Goal: Navigation & Orientation: Find specific page/section

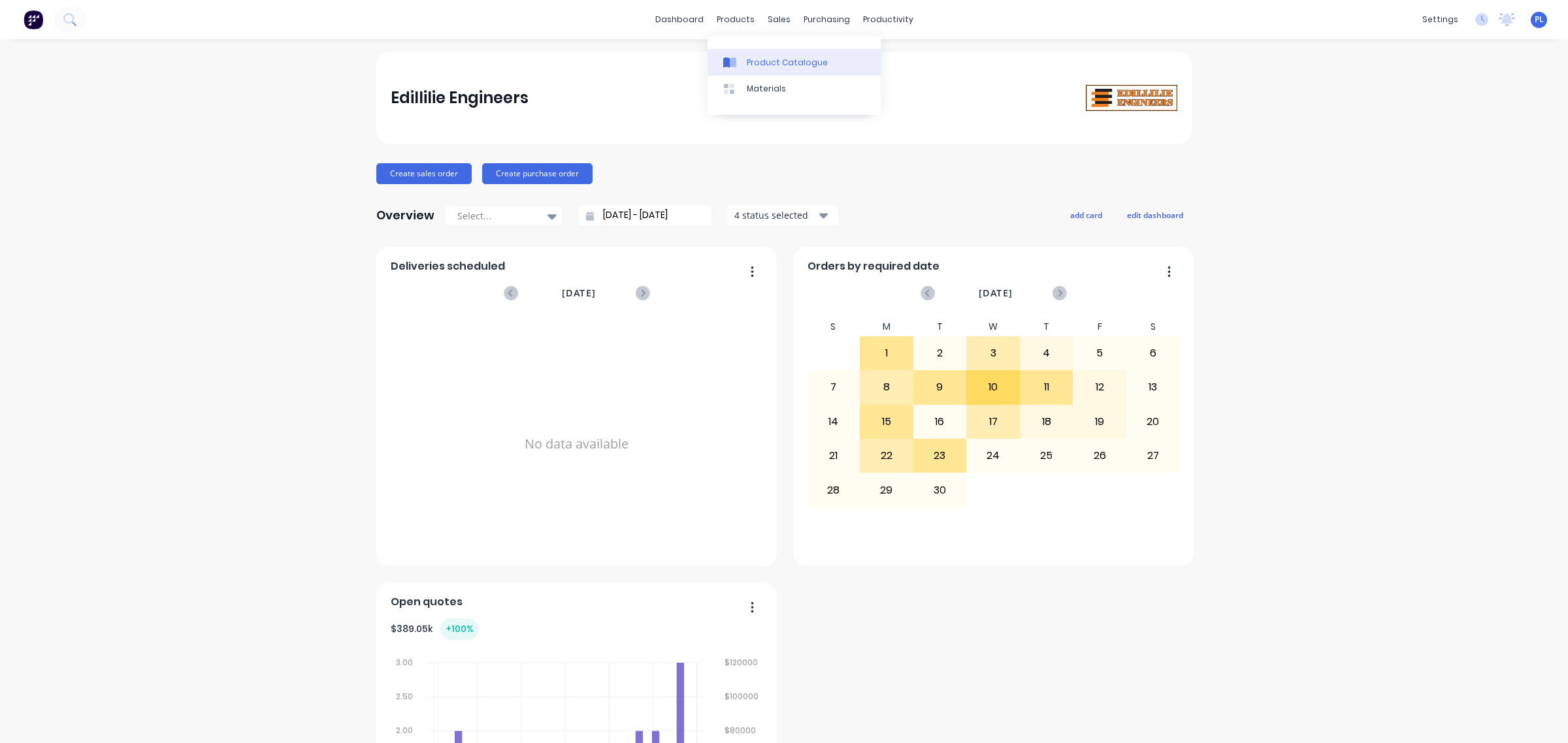
click at [732, 62] on icon at bounding box center [733, 62] width 7 height 10
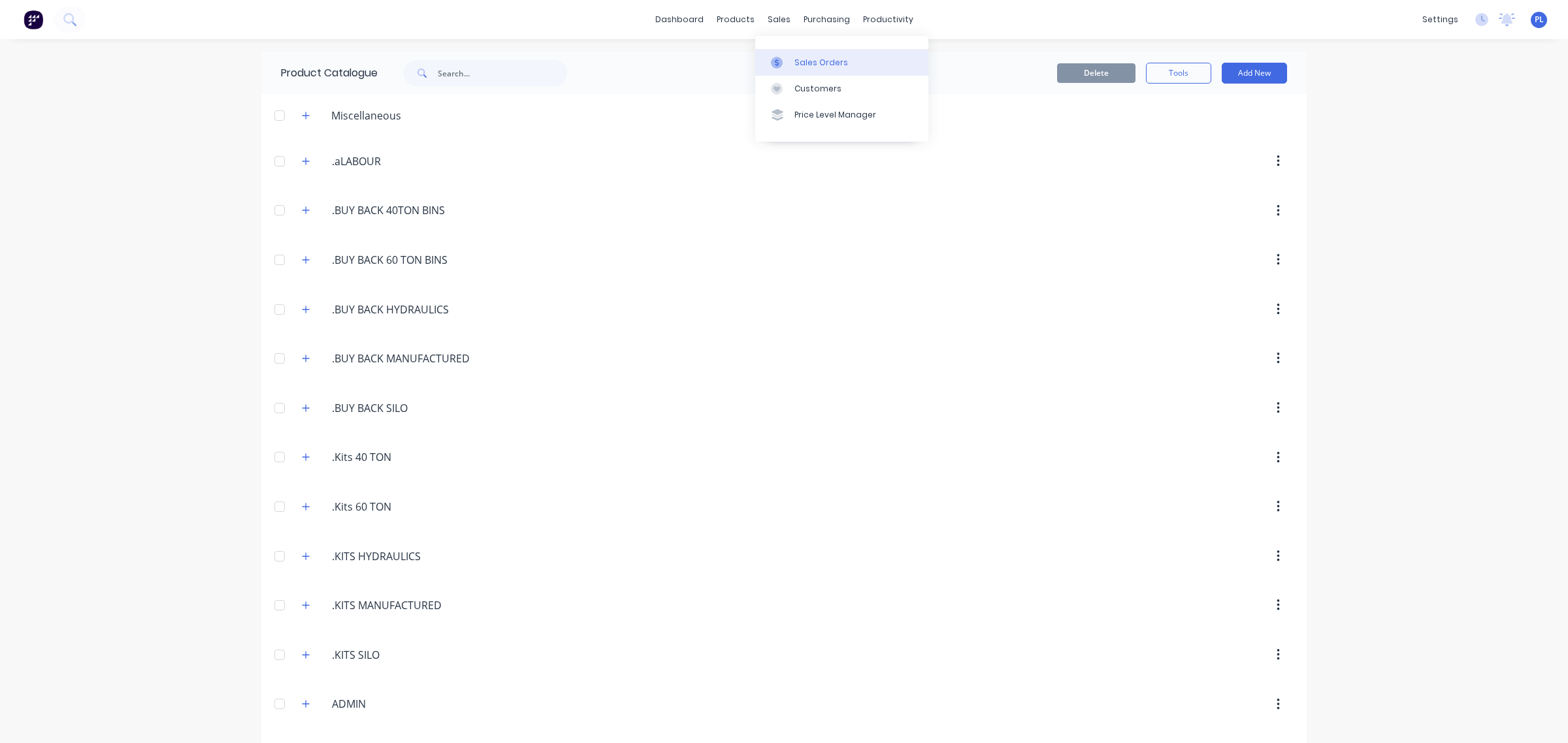
click at [790, 50] on link "Sales Orders" at bounding box center [842, 61] width 173 height 26
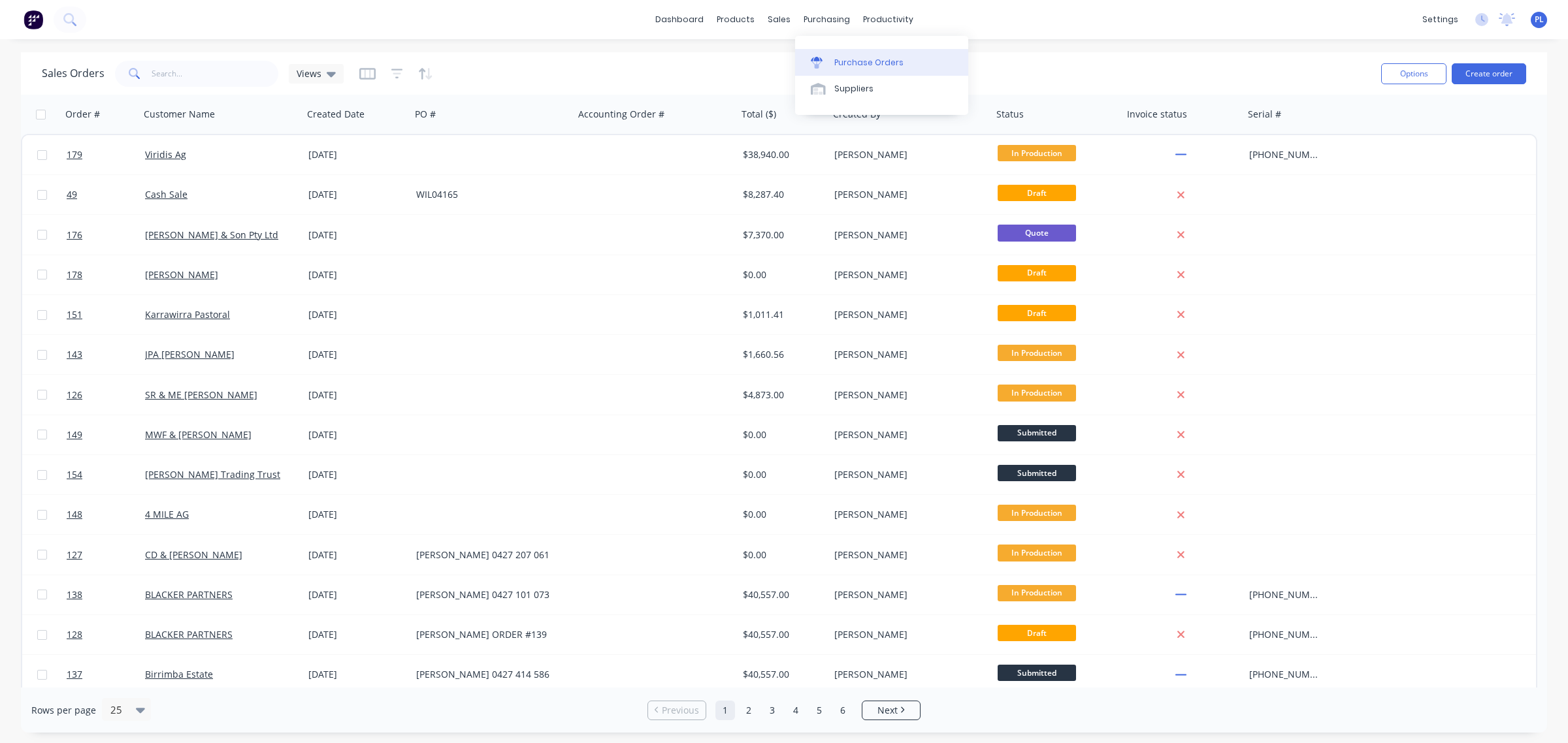
click at [831, 59] on link "Purchase Orders" at bounding box center [882, 61] width 173 height 26
